Goal: Task Accomplishment & Management: Manage account settings

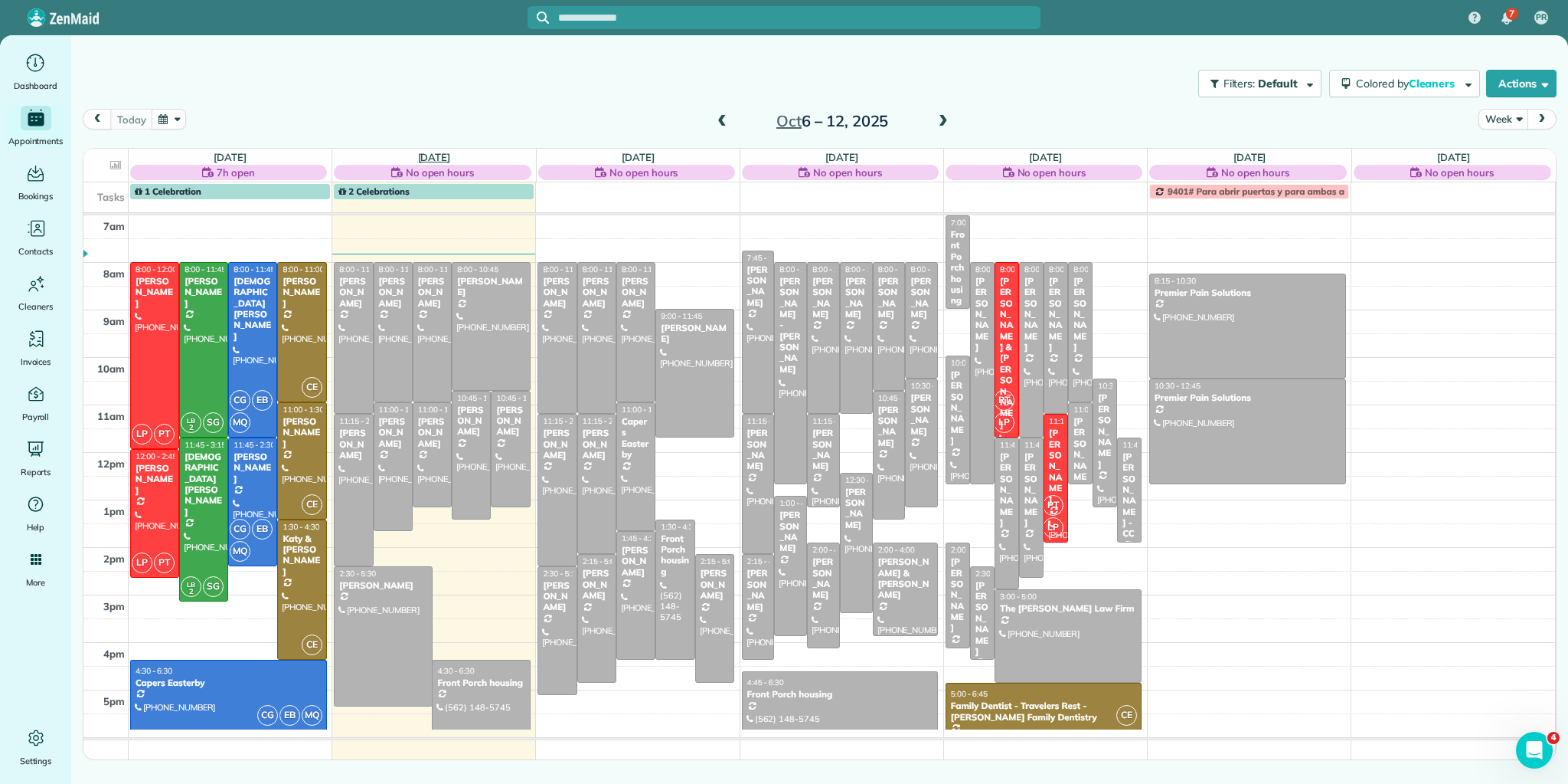
click at [432, 154] on link "[DATE]" at bounding box center [434, 156] width 33 height 12
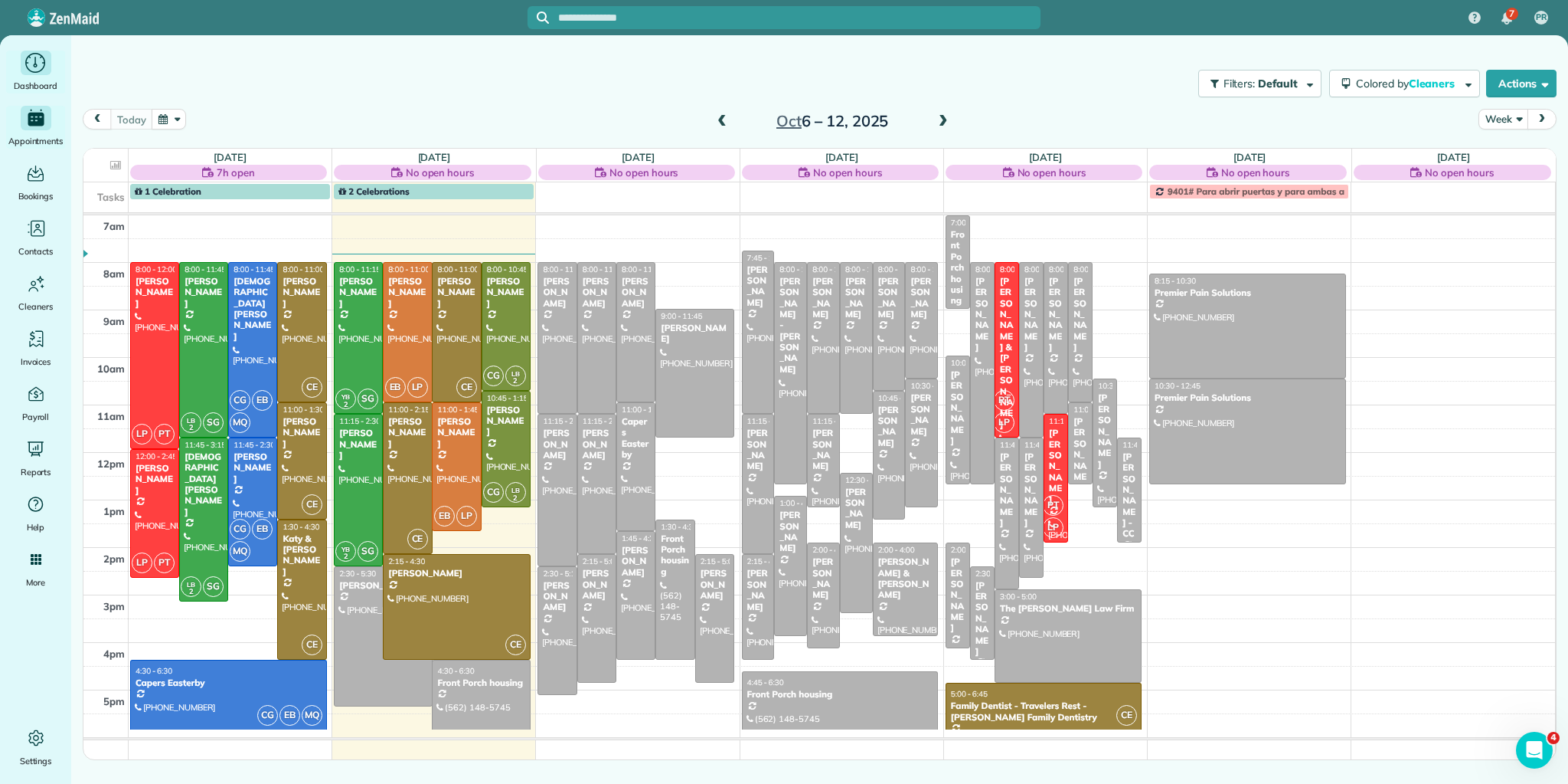
click at [43, 77] on div "Dashboard" at bounding box center [36, 72] width 62 height 43
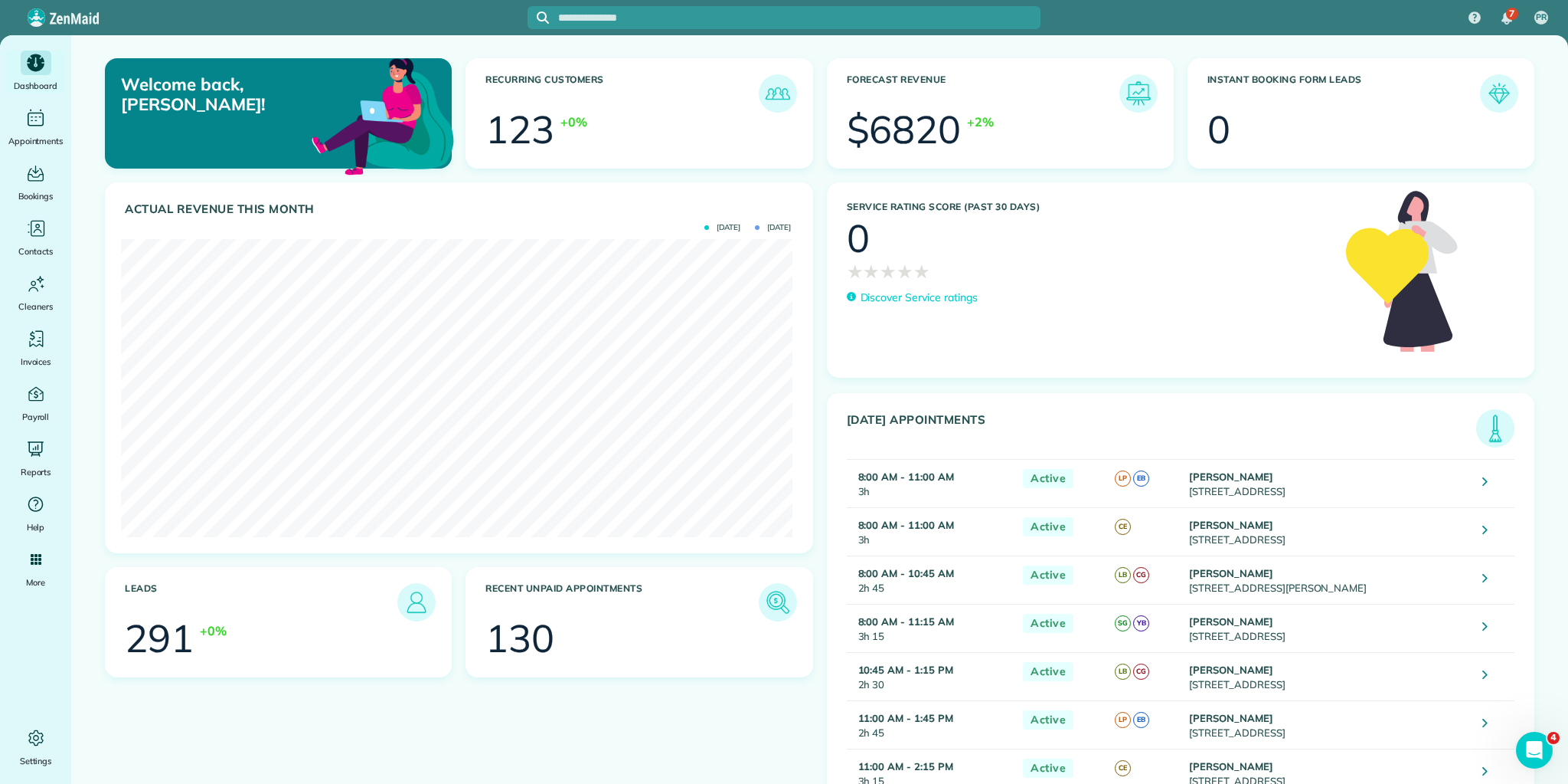
click at [1483, 429] on img at bounding box center [1495, 428] width 36 height 36
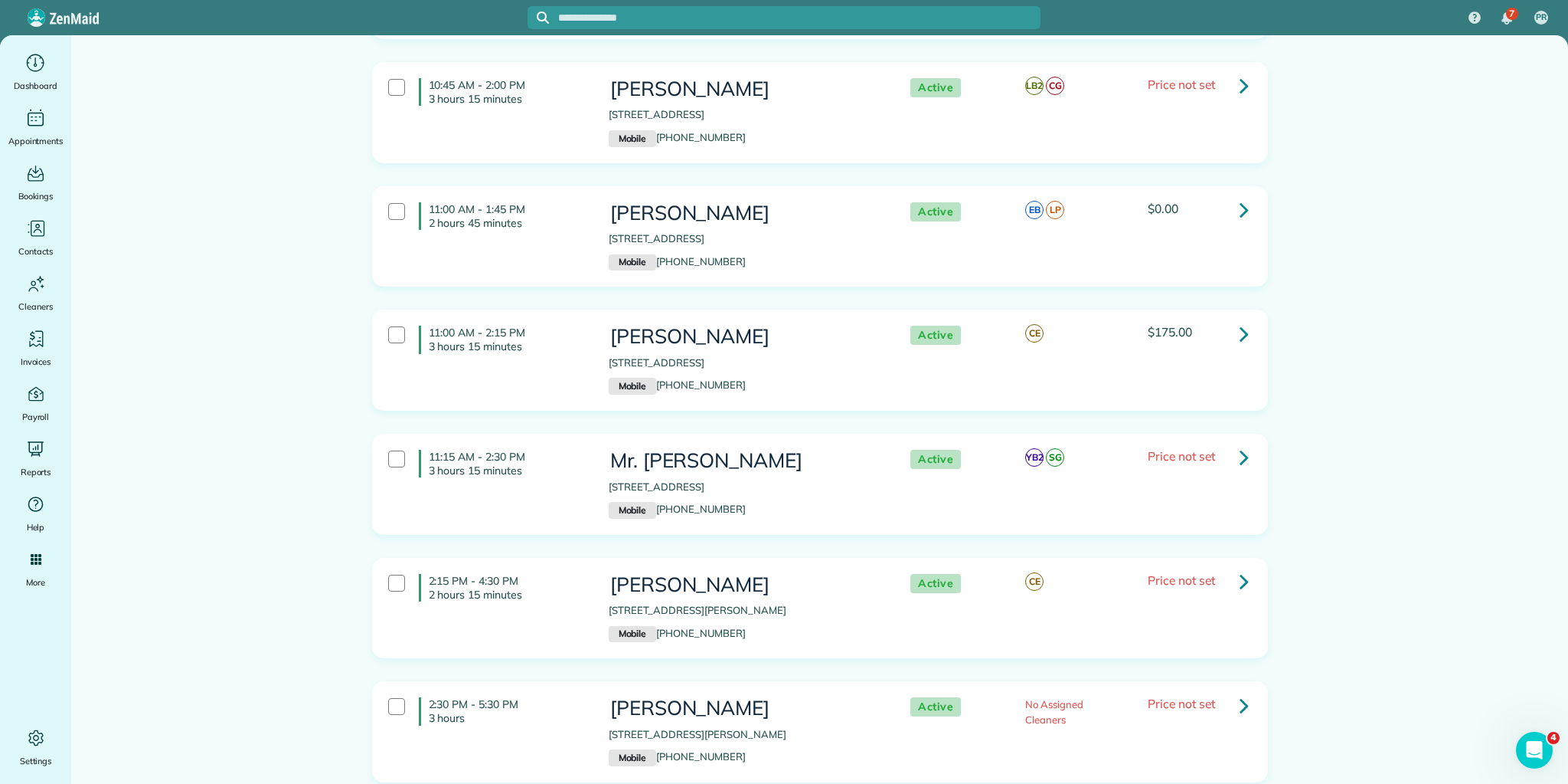
scroll to position [573, 0]
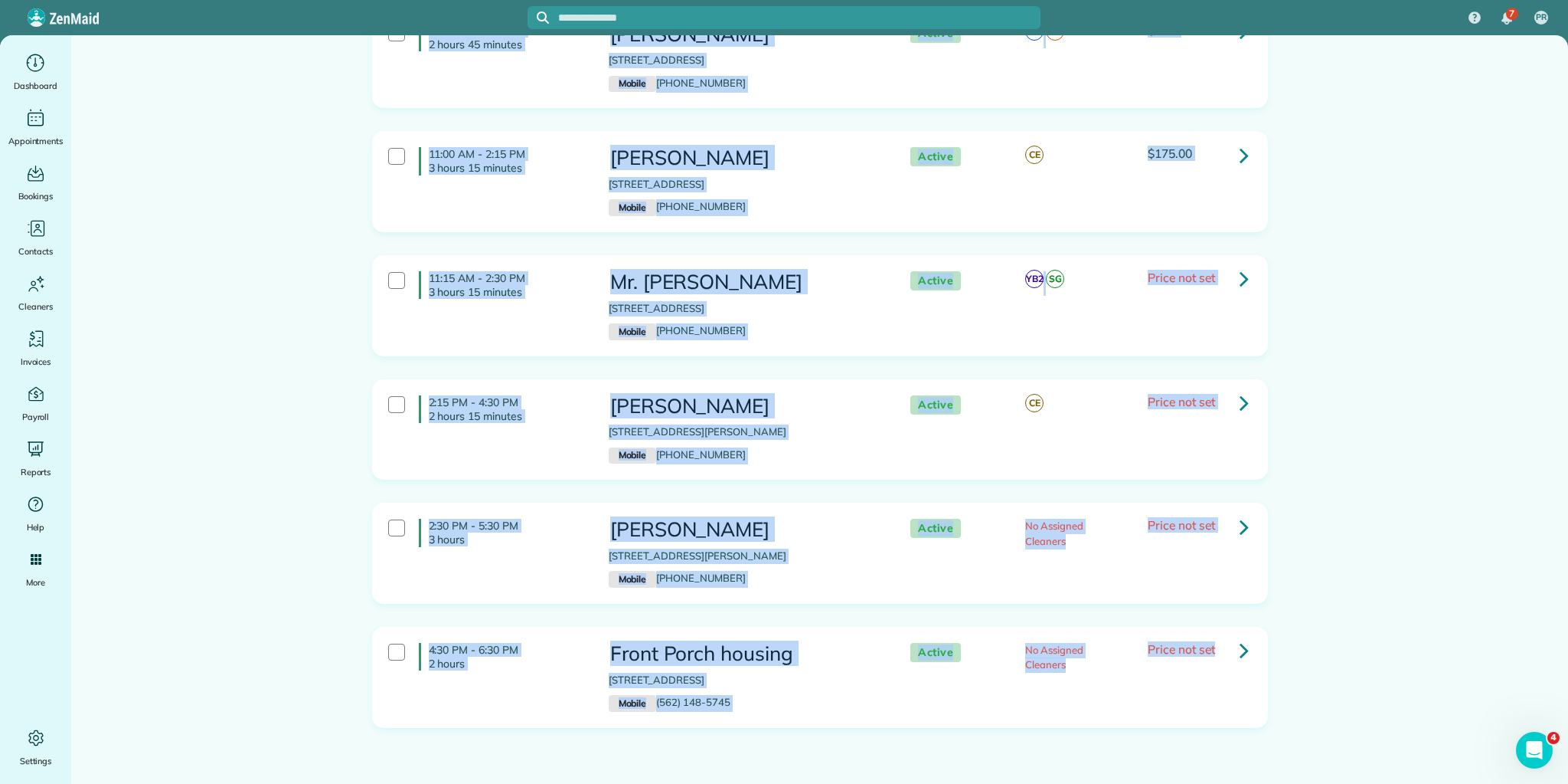
scroll to position [818, 0]
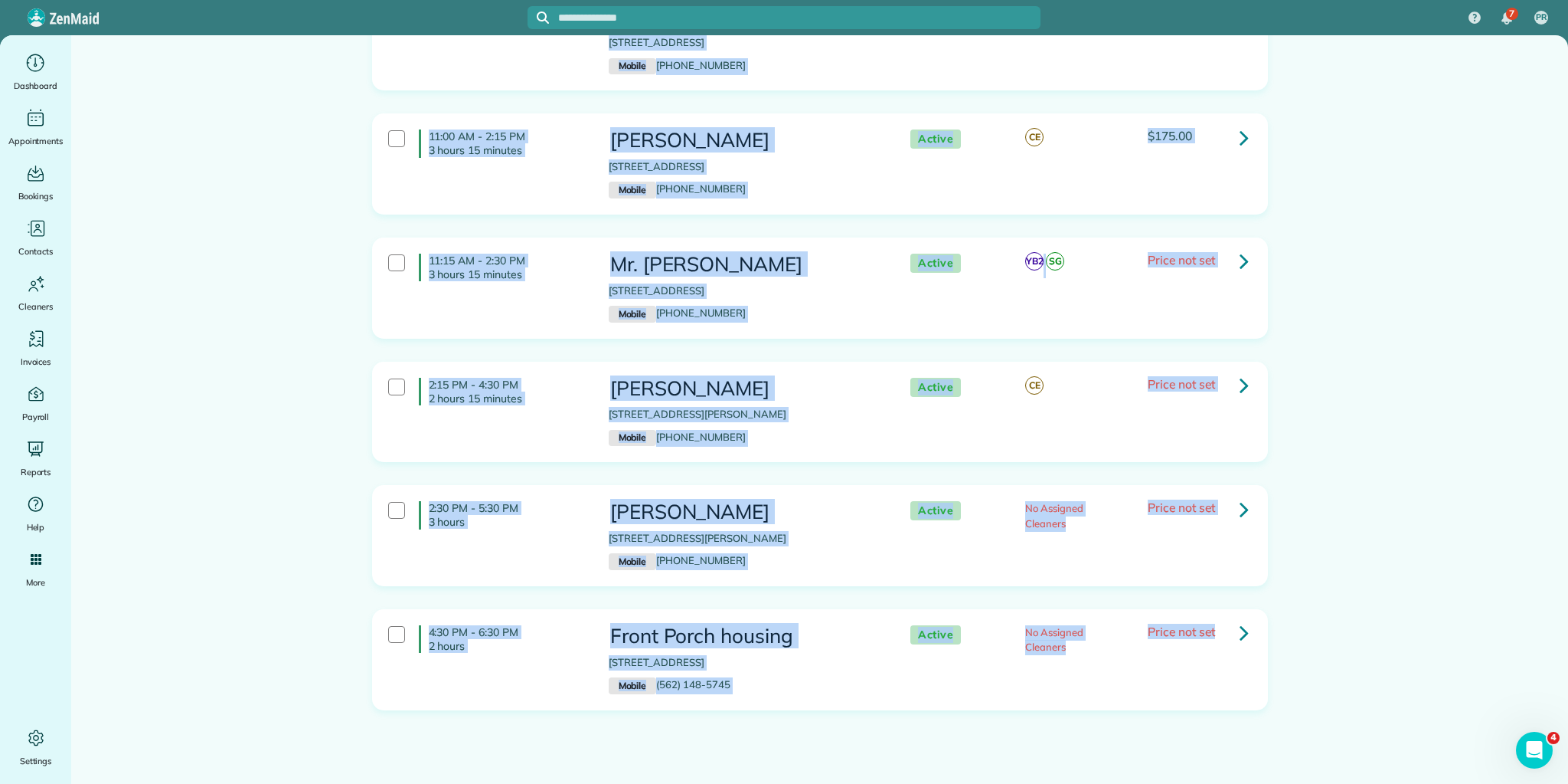
drag, startPoint x: 424, startPoint y: 210, endPoint x: 1354, endPoint y: 771, distance: 1086.1
click at [1354, 771] on main "Appointments the List View [2 min] Schedule Changes Actions Create Appointment …" at bounding box center [819, 22] width 1497 height 1607
copy div "8:00 AM - 11:00 AM 3 hours [PERSON_NAME] [STREET_ADDRESS] Mobile [PHONE_NUMBER]…"
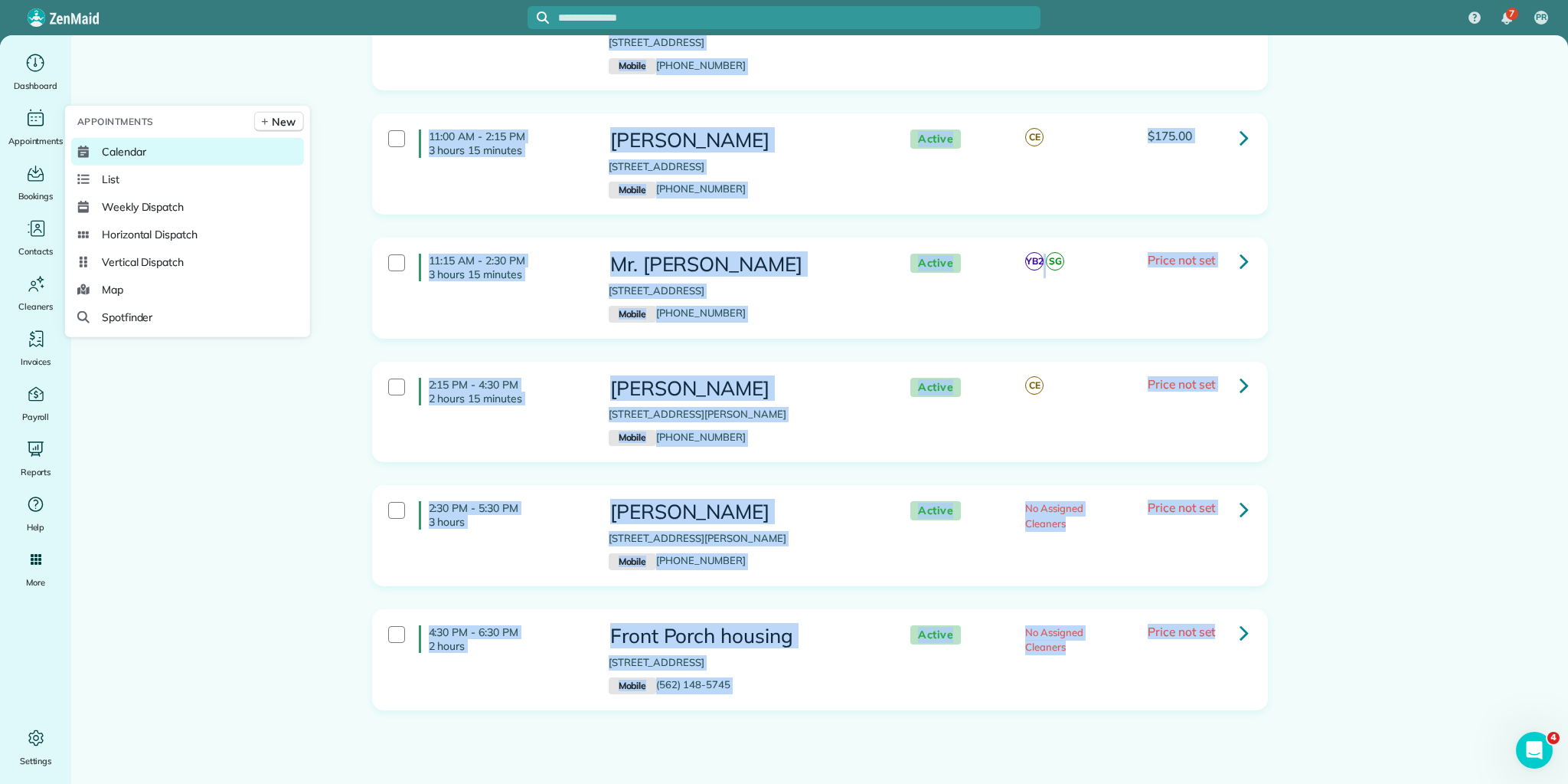
click at [108, 152] on span "Calendar" at bounding box center [123, 152] width 44 height 15
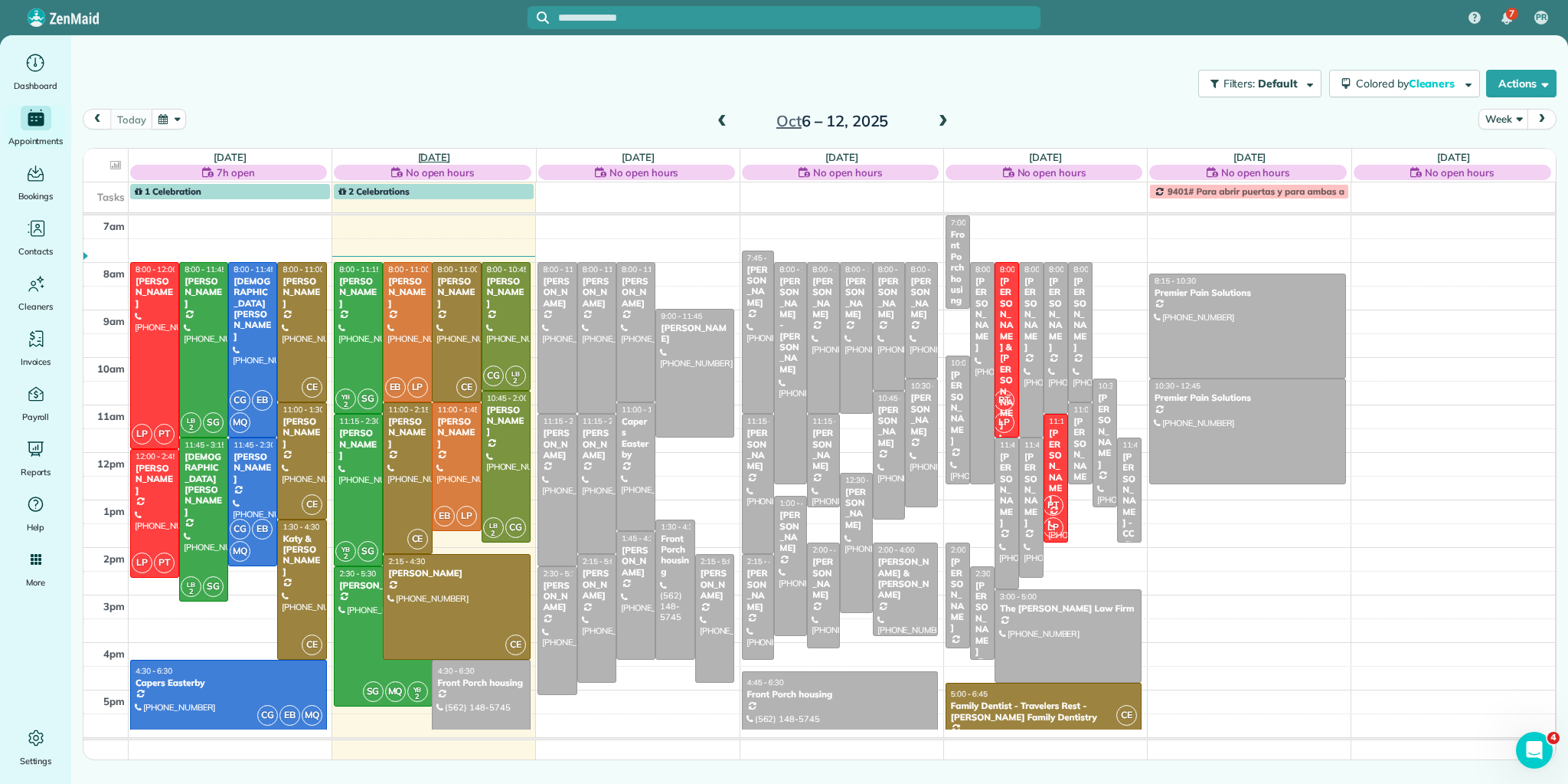
click at [437, 152] on link "[DATE]" at bounding box center [434, 156] width 33 height 12
click at [425, 157] on link "[DATE]" at bounding box center [434, 156] width 33 height 12
